Goal: Check status: Check status

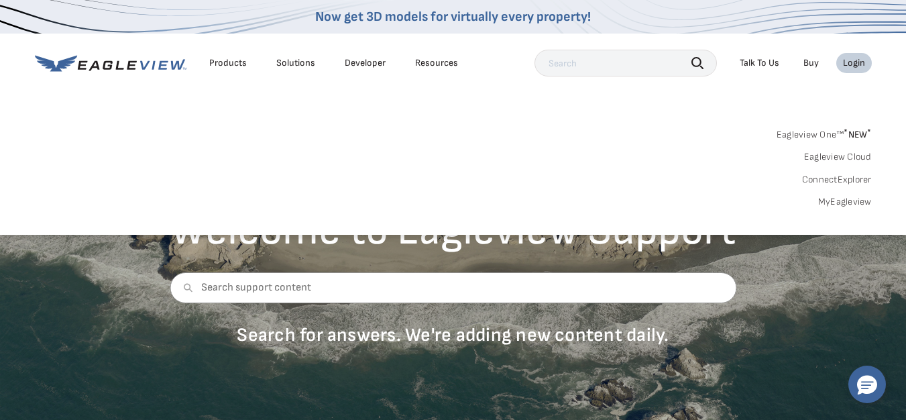
click at [812, 64] on link "Buy" at bounding box center [811, 63] width 15 height 12
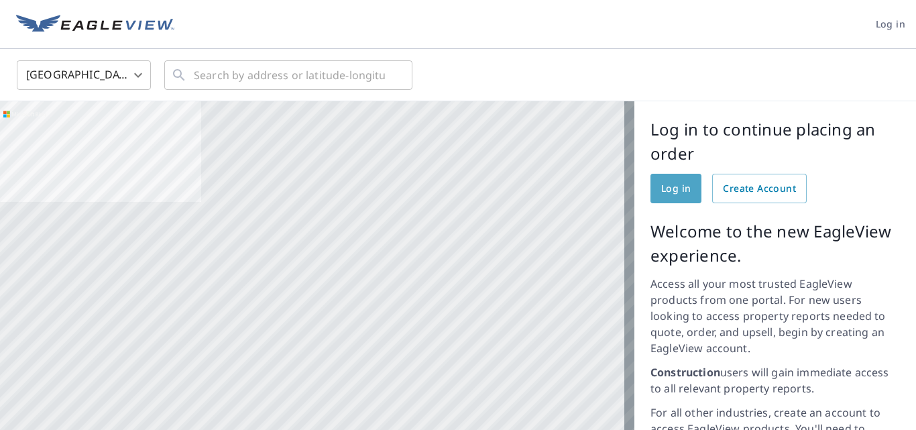
click at [663, 191] on span "Log in" at bounding box center [676, 188] width 30 height 17
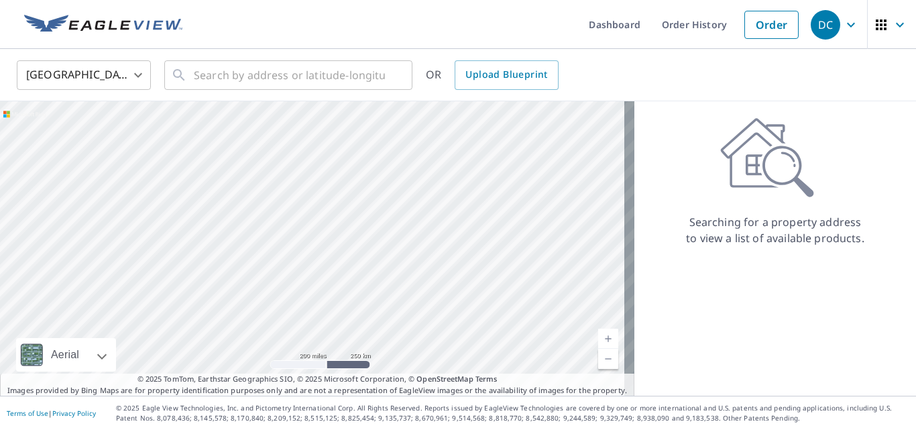
click at [673, 27] on link "Order History" at bounding box center [694, 24] width 87 height 49
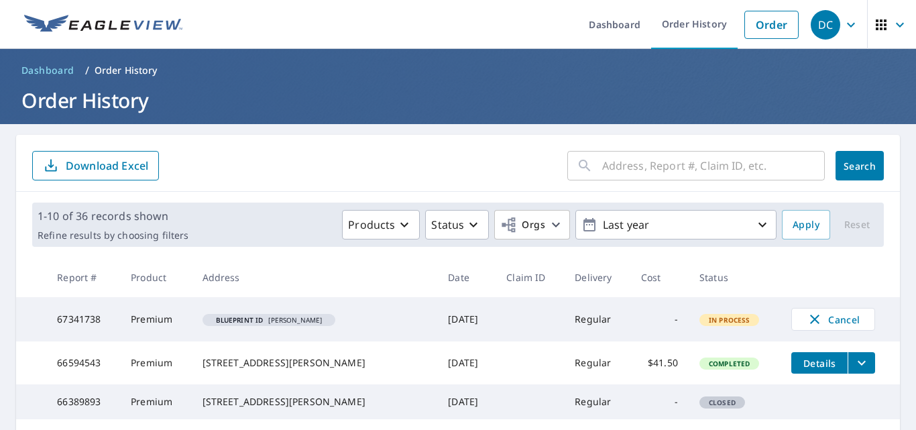
click at [687, 22] on link "Order History" at bounding box center [694, 24] width 87 height 49
click at [503, 325] on td at bounding box center [530, 319] width 68 height 44
click at [623, 30] on link "Dashboard" at bounding box center [614, 24] width 73 height 49
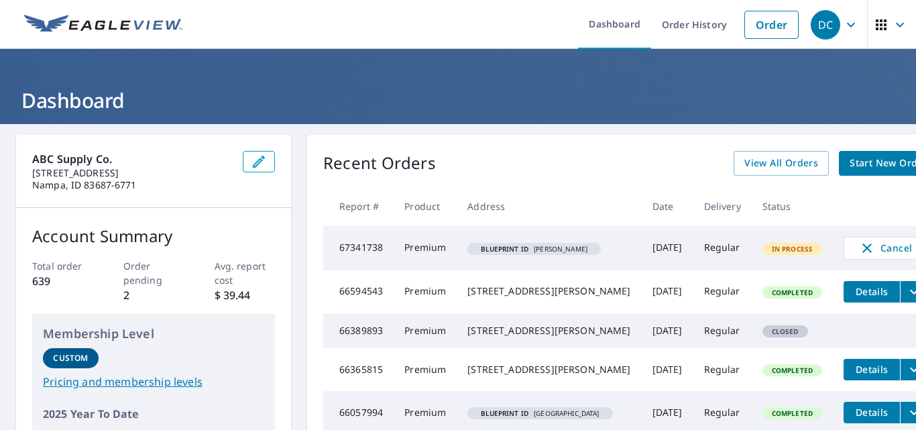
click at [876, 25] on icon "button" at bounding box center [881, 24] width 11 height 11
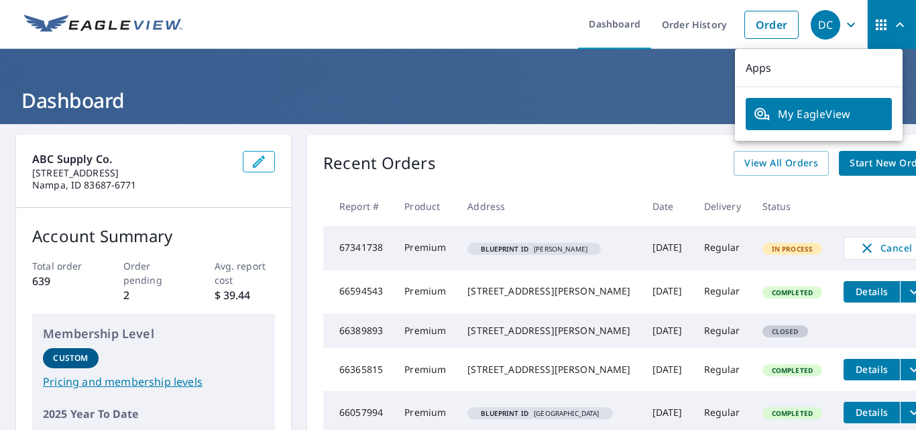
click at [410, 80] on header "Dashboard" at bounding box center [458, 86] width 916 height 75
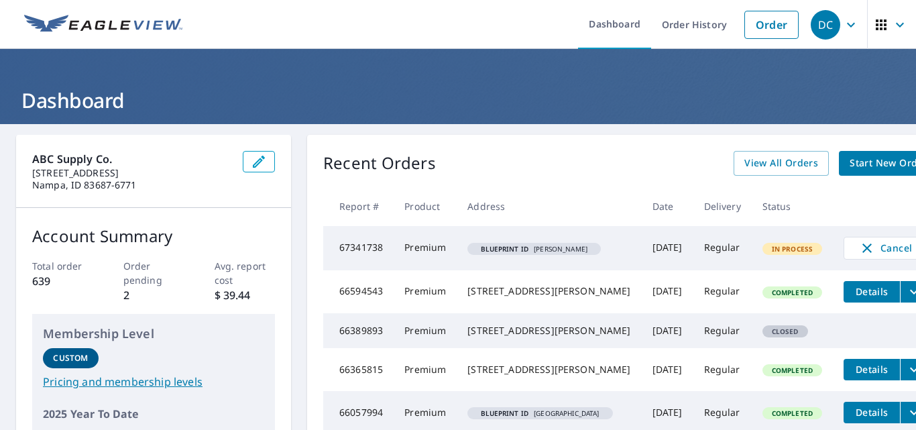
click at [596, 28] on link "Dashboard" at bounding box center [614, 24] width 73 height 49
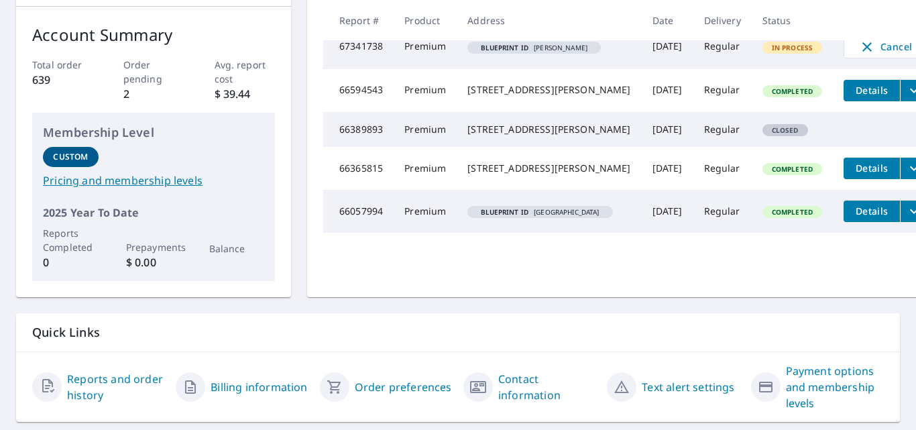
scroll to position [300, 0]
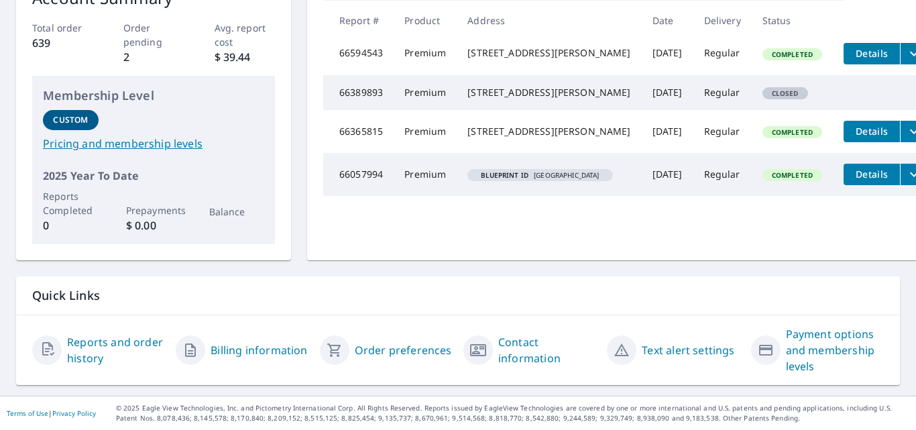
click at [241, 342] on link "Billing information" at bounding box center [259, 350] width 97 height 16
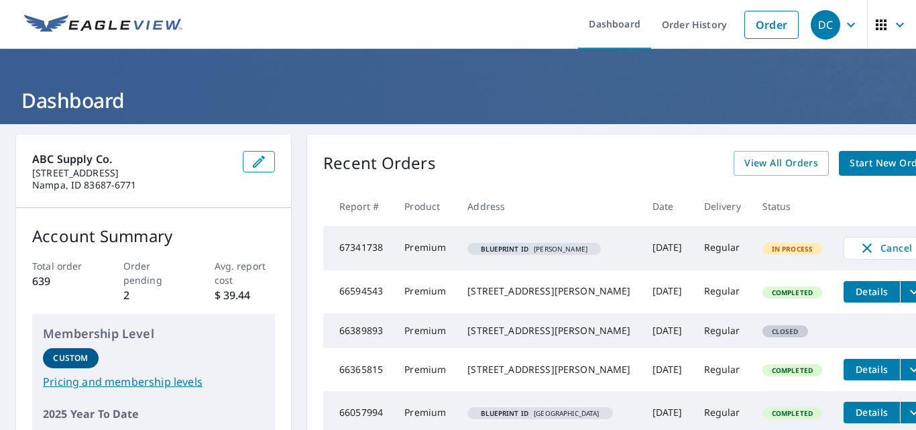
click at [620, 27] on link "Dashboard" at bounding box center [614, 24] width 73 height 49
click at [602, 26] on link "Dashboard" at bounding box center [614, 24] width 73 height 49
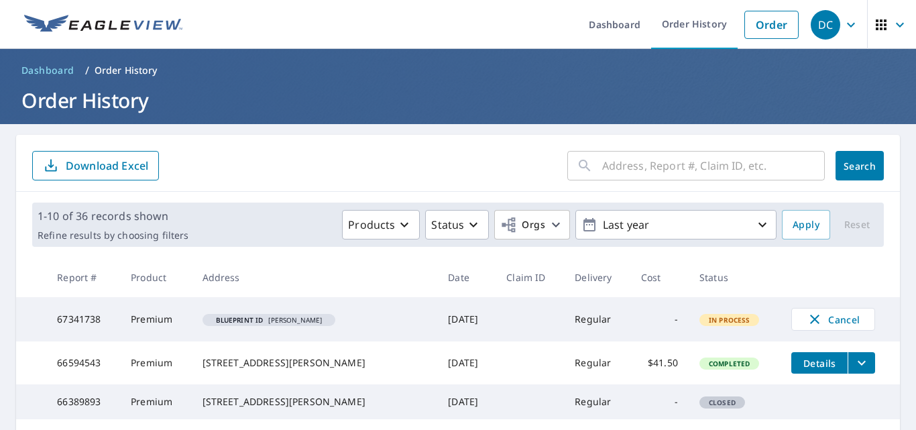
click at [673, 35] on link "Order History" at bounding box center [694, 24] width 87 height 49
click at [148, 67] on p "Order History" at bounding box center [126, 70] width 63 height 13
click at [696, 28] on link "Order History" at bounding box center [694, 24] width 87 height 49
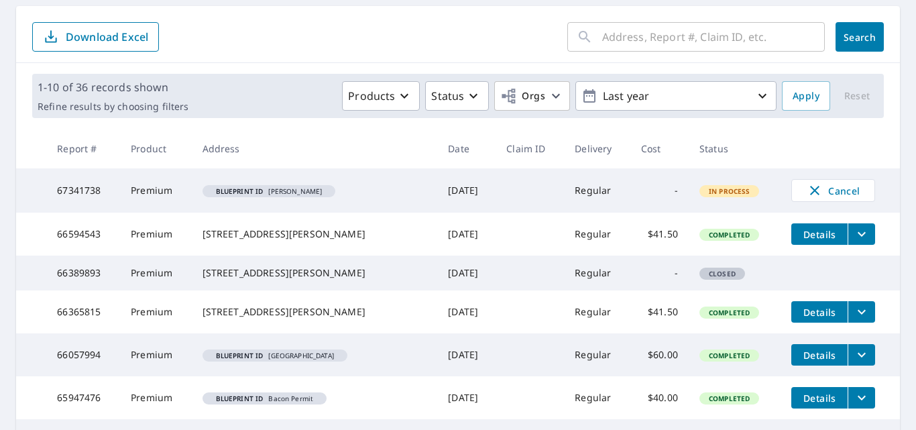
scroll to position [134, 0]
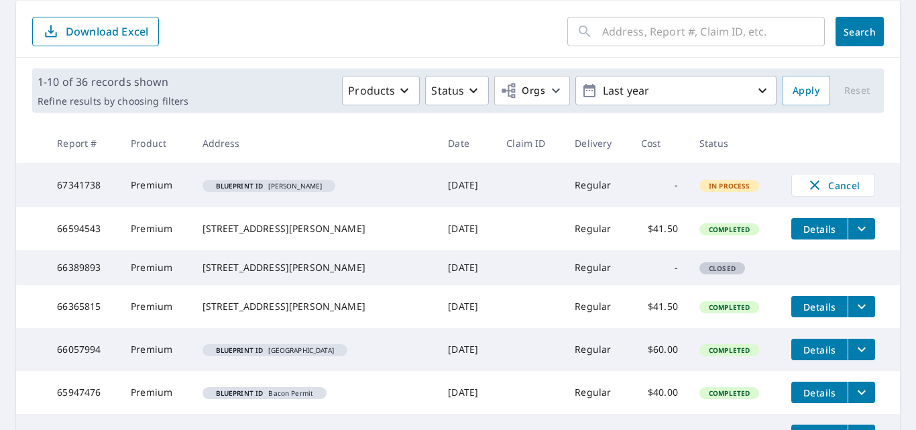
click at [701, 189] on span "In Process" at bounding box center [730, 185] width 58 height 9
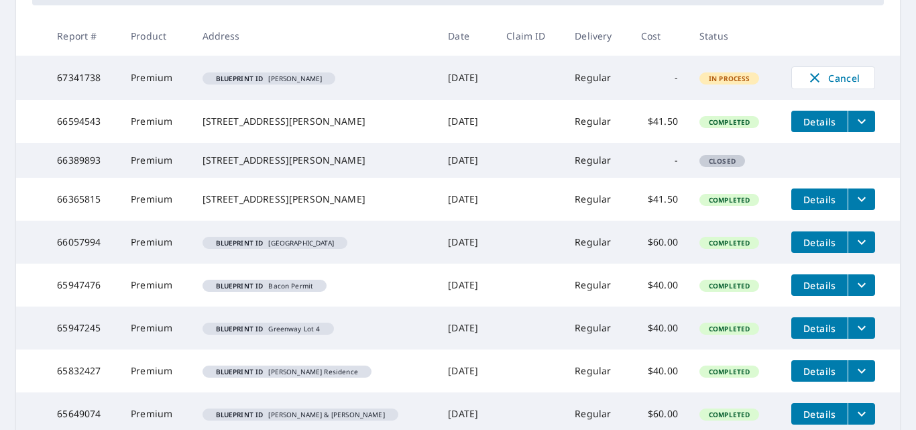
scroll to position [0, 0]
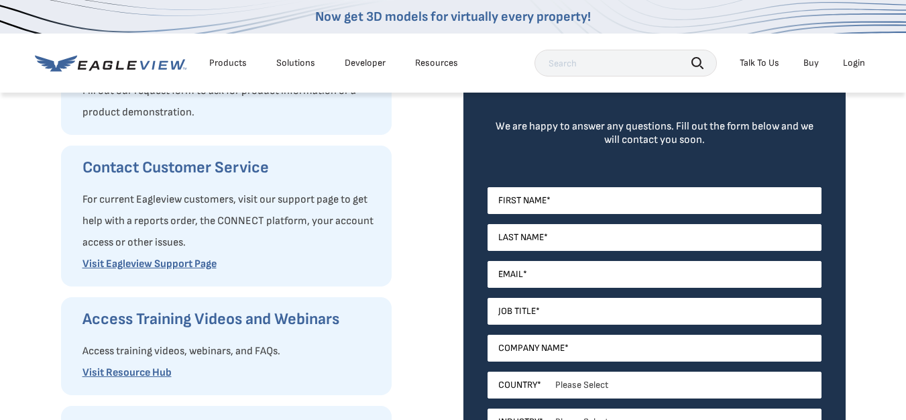
scroll to position [134, 0]
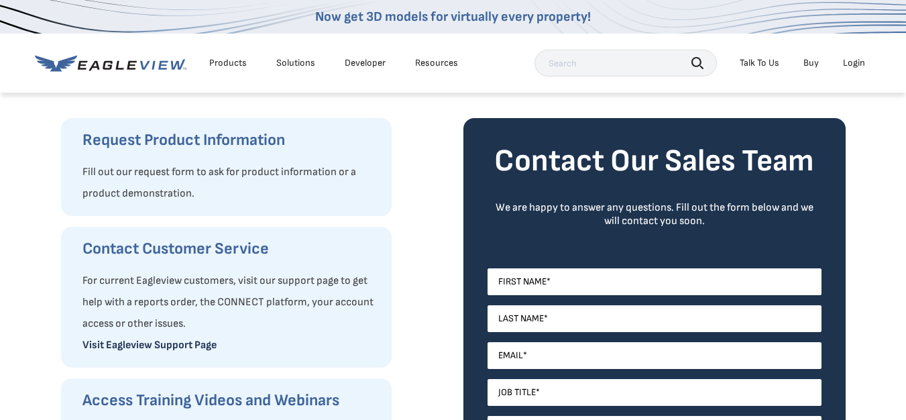
click at [158, 341] on link "Visit Eagleview Support Page" at bounding box center [149, 345] width 134 height 13
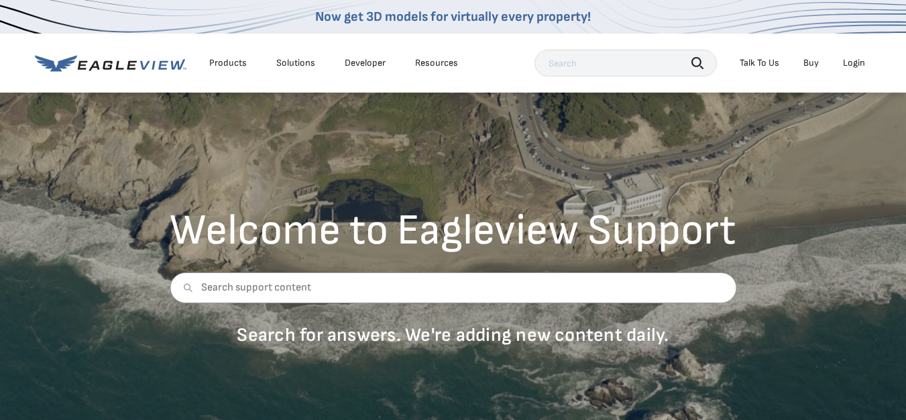
click at [767, 64] on div "Talk To Us" at bounding box center [760, 63] width 40 height 12
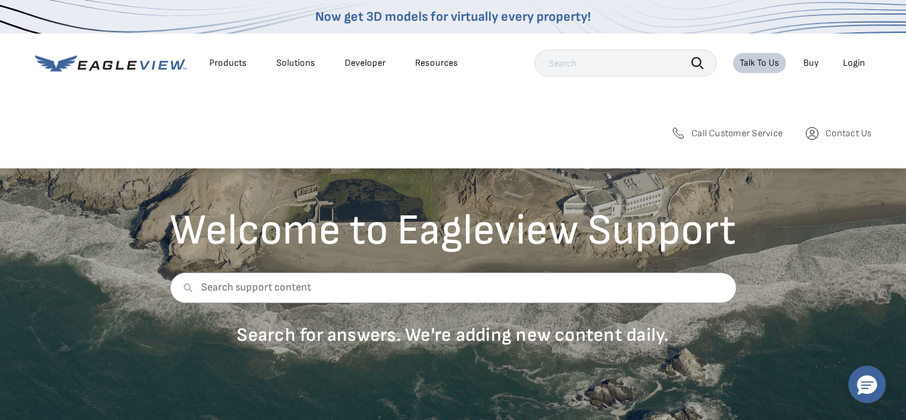
click at [742, 133] on span "Call Customer Service" at bounding box center [737, 133] width 91 height 12
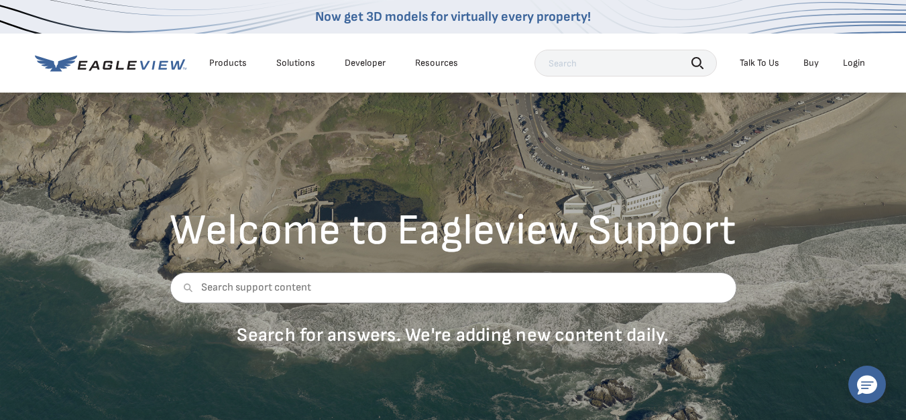
click at [757, 62] on div "Talk To Us" at bounding box center [760, 63] width 40 height 12
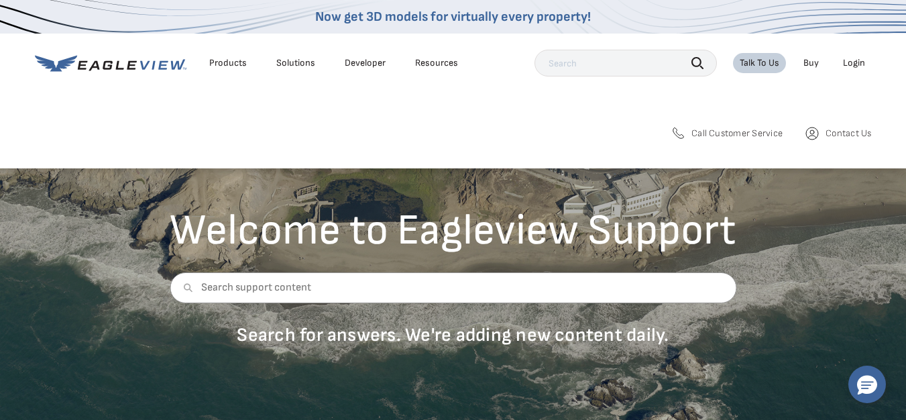
click at [846, 132] on span "Contact Us" at bounding box center [849, 133] width 46 height 12
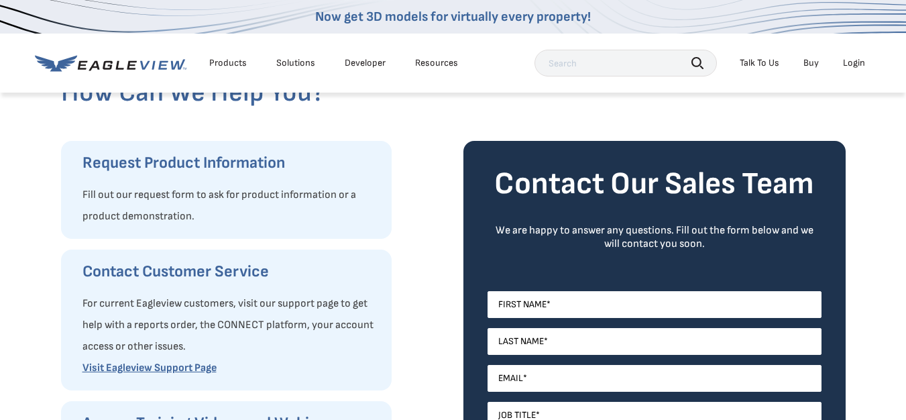
scroll to position [134, 0]
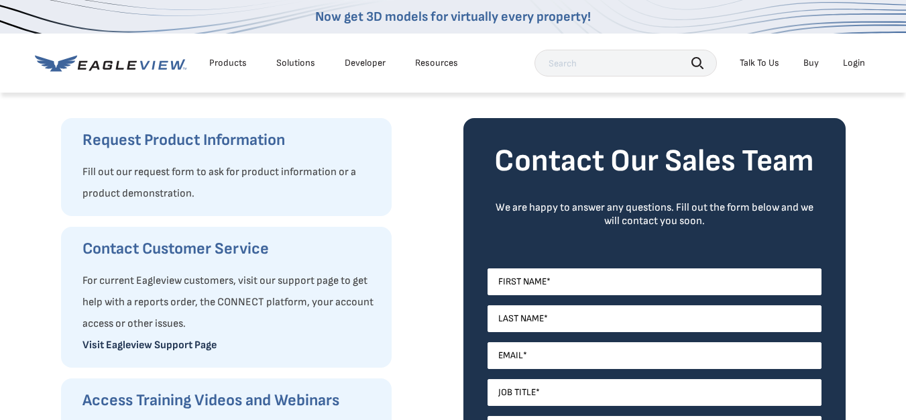
click at [193, 339] on link "Visit Eagleview Support Page" at bounding box center [149, 345] width 134 height 13
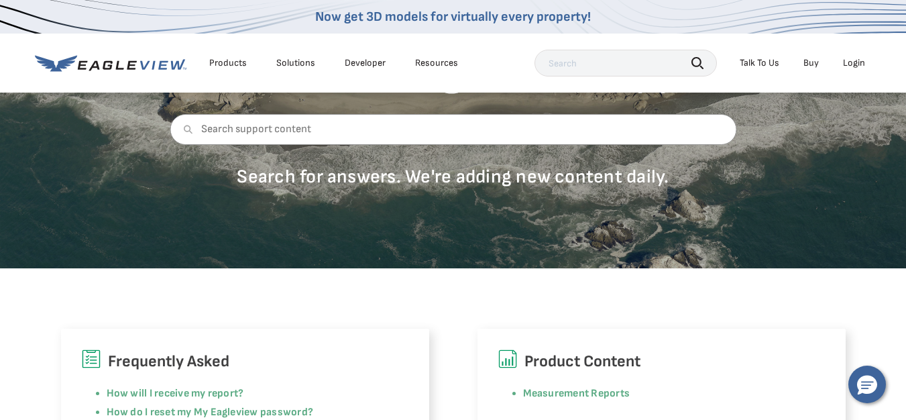
scroll to position [134, 0]
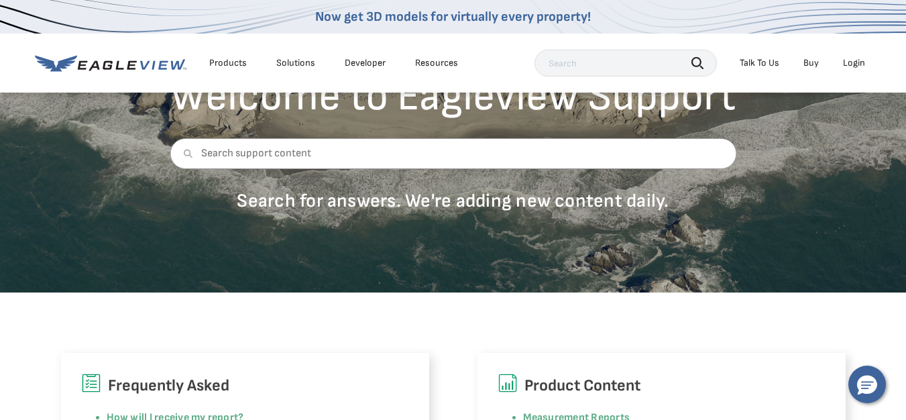
click at [847, 66] on div "Login" at bounding box center [854, 63] width 22 height 12
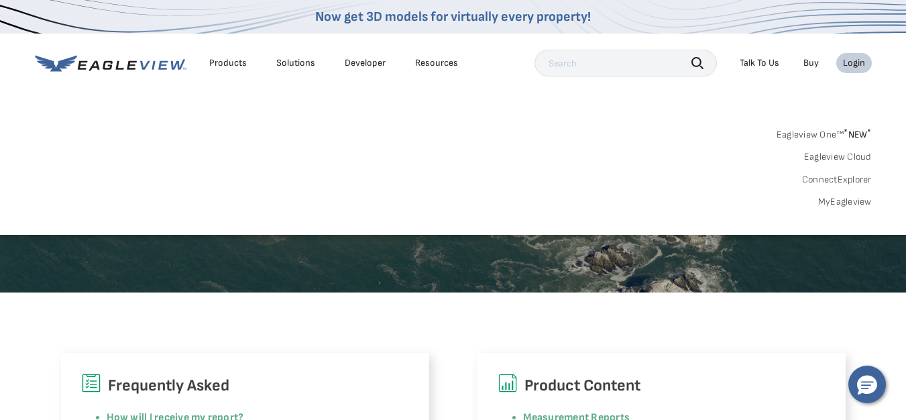
click at [857, 62] on div "Login" at bounding box center [854, 63] width 22 height 12
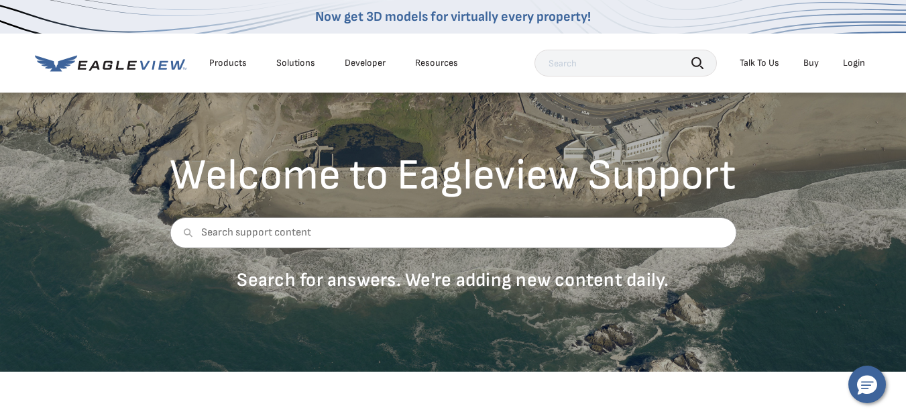
scroll to position [0, 0]
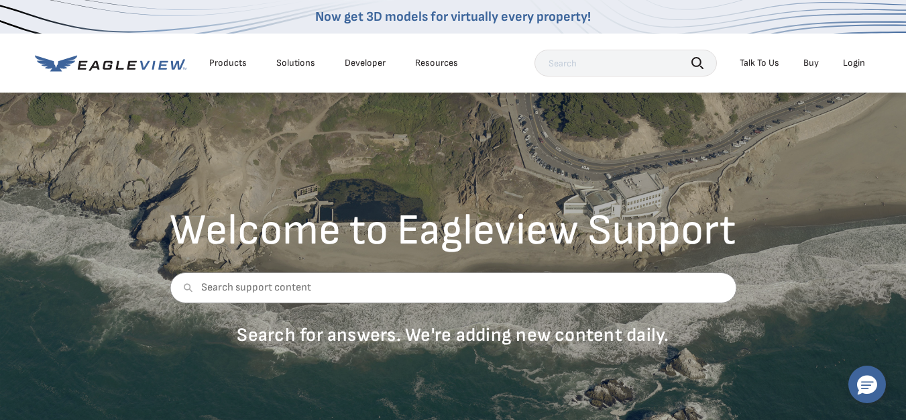
click at [853, 65] on div "Login" at bounding box center [854, 63] width 22 height 12
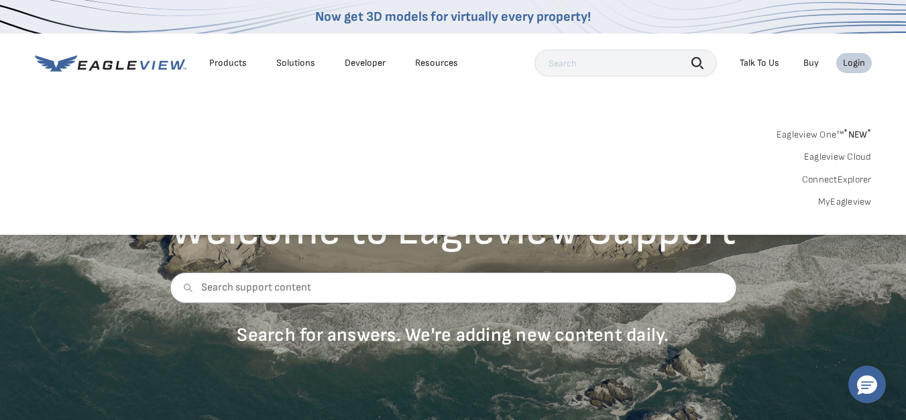
click at [810, 65] on link "Buy" at bounding box center [811, 63] width 15 height 12
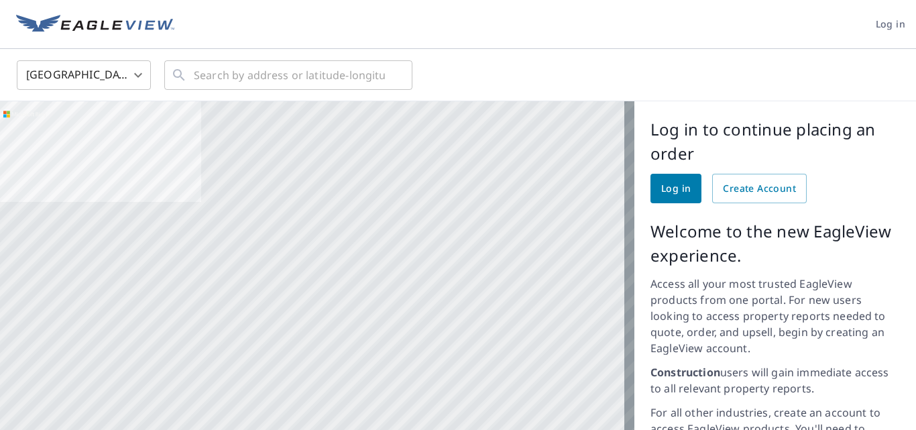
click at [661, 192] on span "Log in" at bounding box center [676, 188] width 30 height 17
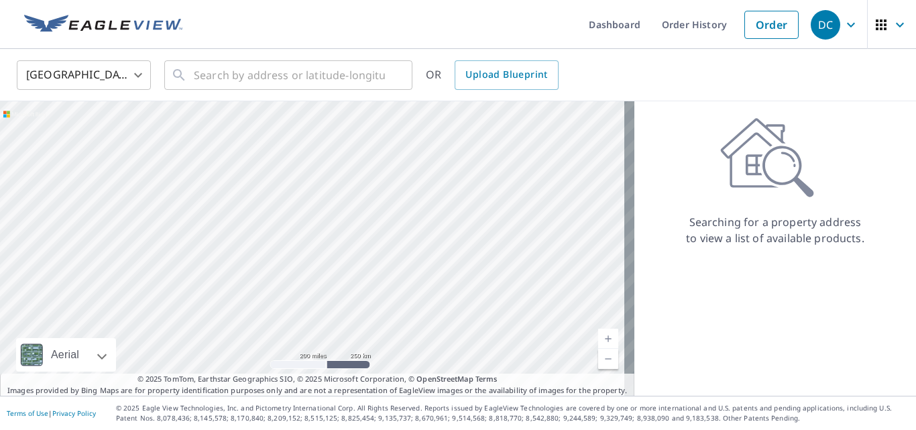
click at [675, 32] on link "Order History" at bounding box center [694, 24] width 87 height 49
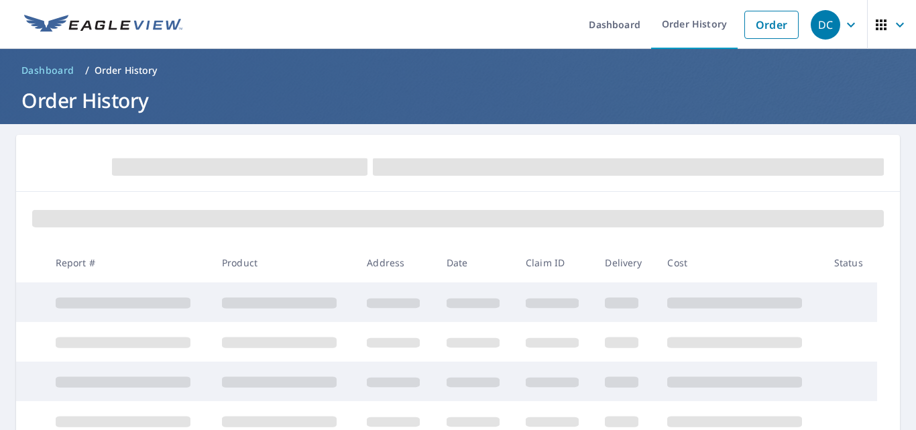
scroll to position [134, 0]
